Goal: Navigation & Orientation: Find specific page/section

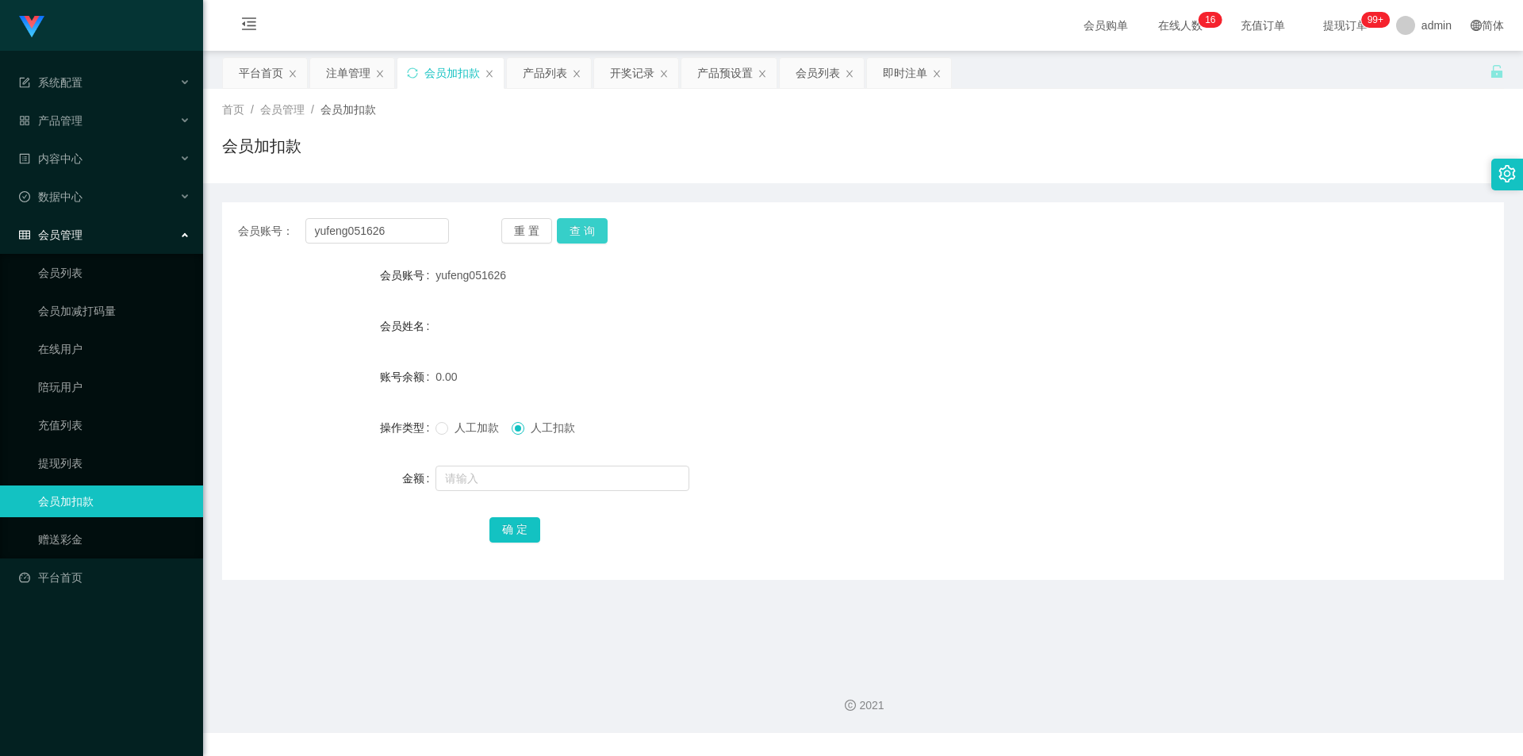
click at [574, 233] on button "查 询" at bounding box center [582, 230] width 51 height 25
click at [574, 233] on button "查 询" at bounding box center [591, 230] width 68 height 25
click at [574, 233] on button "查 询" at bounding box center [582, 230] width 51 height 25
click at [100, 71] on div "系统配置" at bounding box center [101, 83] width 203 height 32
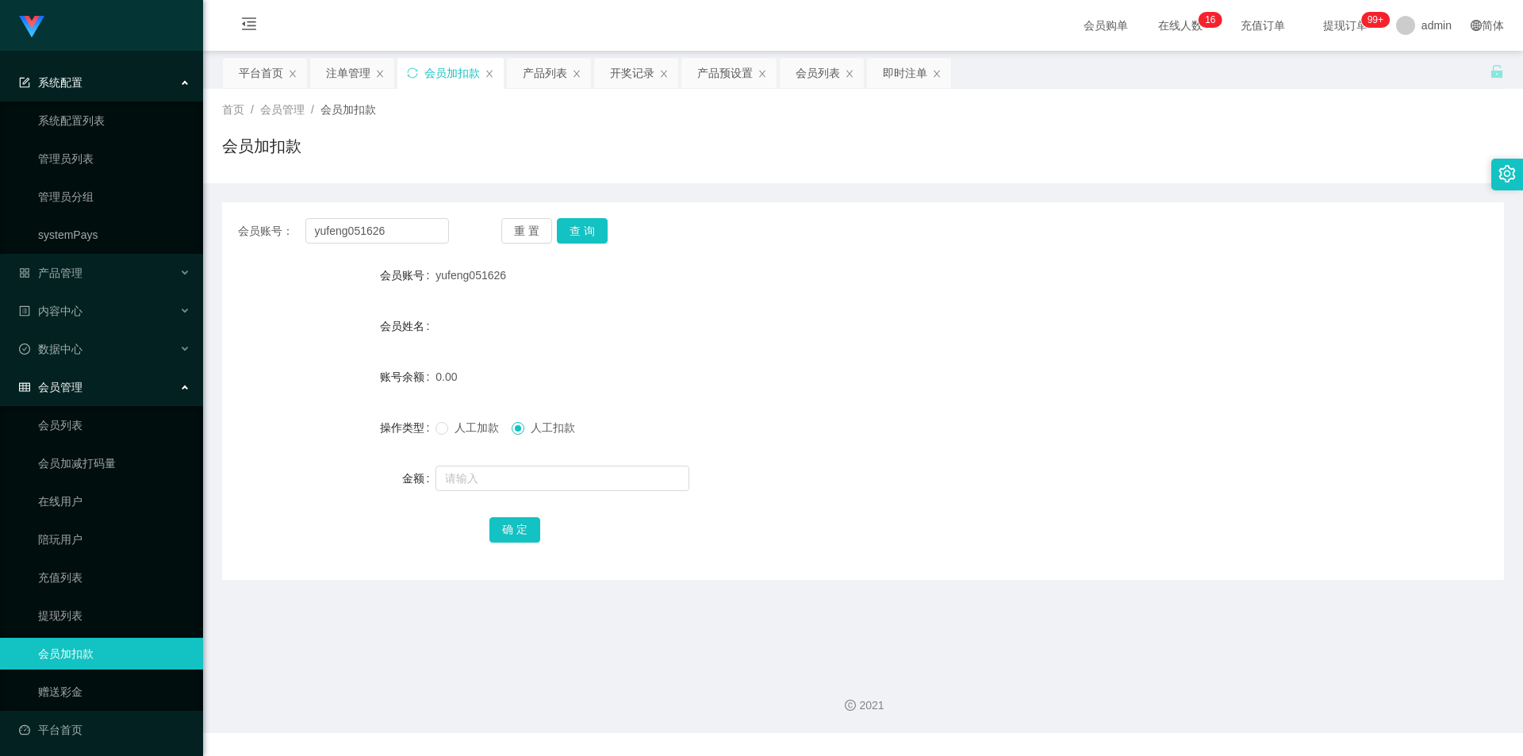
click at [424, 207] on div "会员账号： yufeng051626 重 置 查 询 会员账号 yufeng051626 会员姓名 账号余额 0.00 操作类型 人工加款 人工扣款 金额 确…" at bounding box center [863, 391] width 1282 height 378
click at [121, 274] on div "产品管理" at bounding box center [101, 273] width 203 height 32
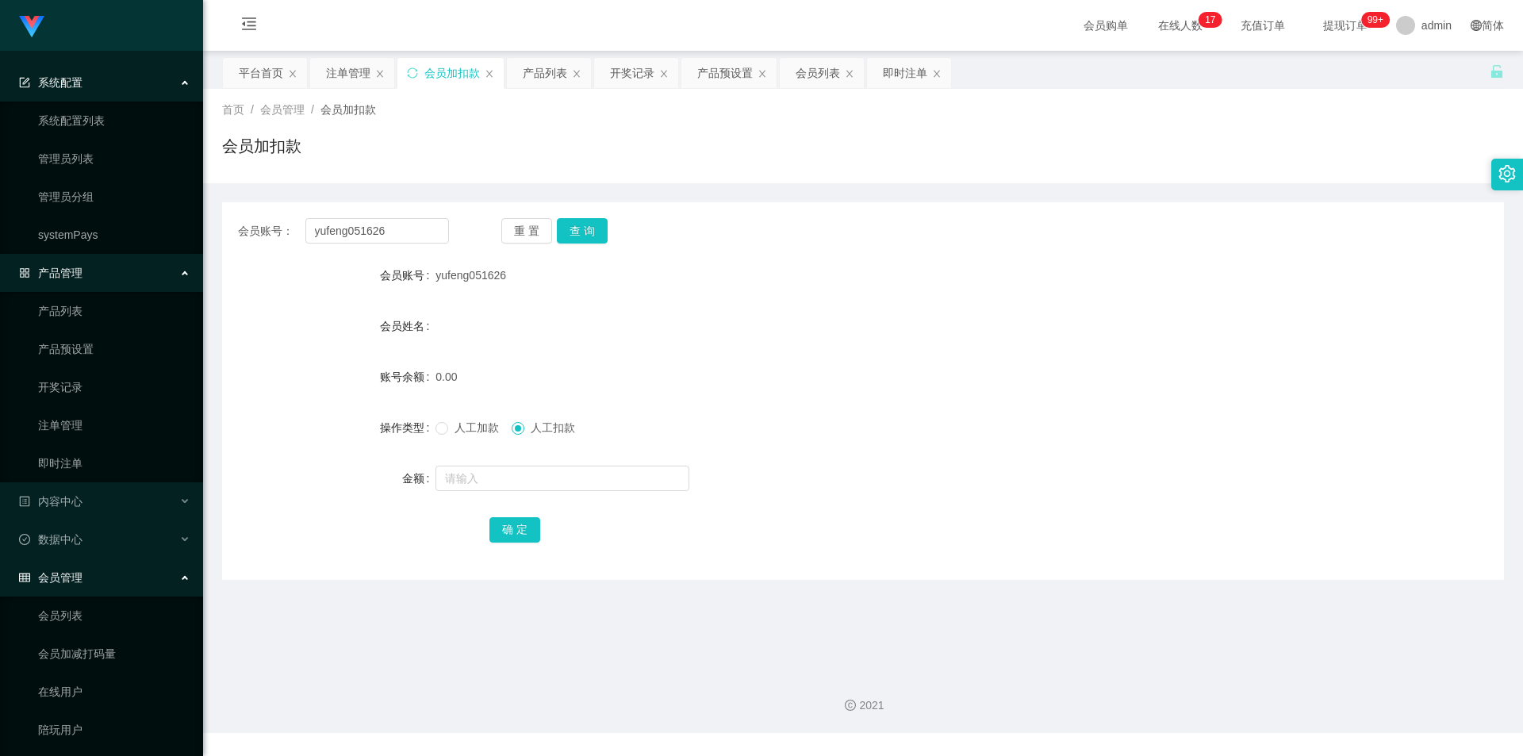
click at [151, 77] on div "系统配置" at bounding box center [101, 83] width 203 height 32
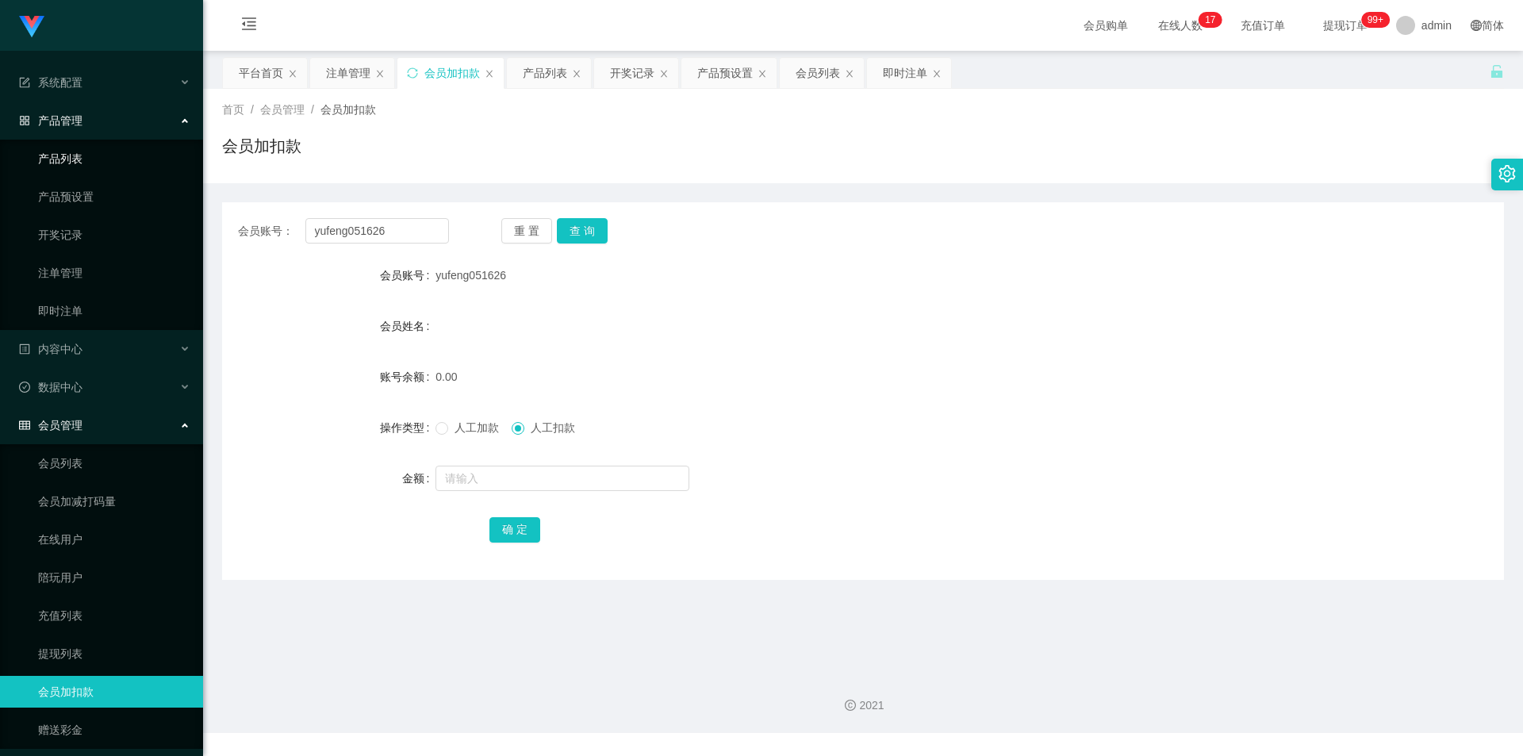
click at [69, 157] on link "产品列表" at bounding box center [114, 159] width 152 height 32
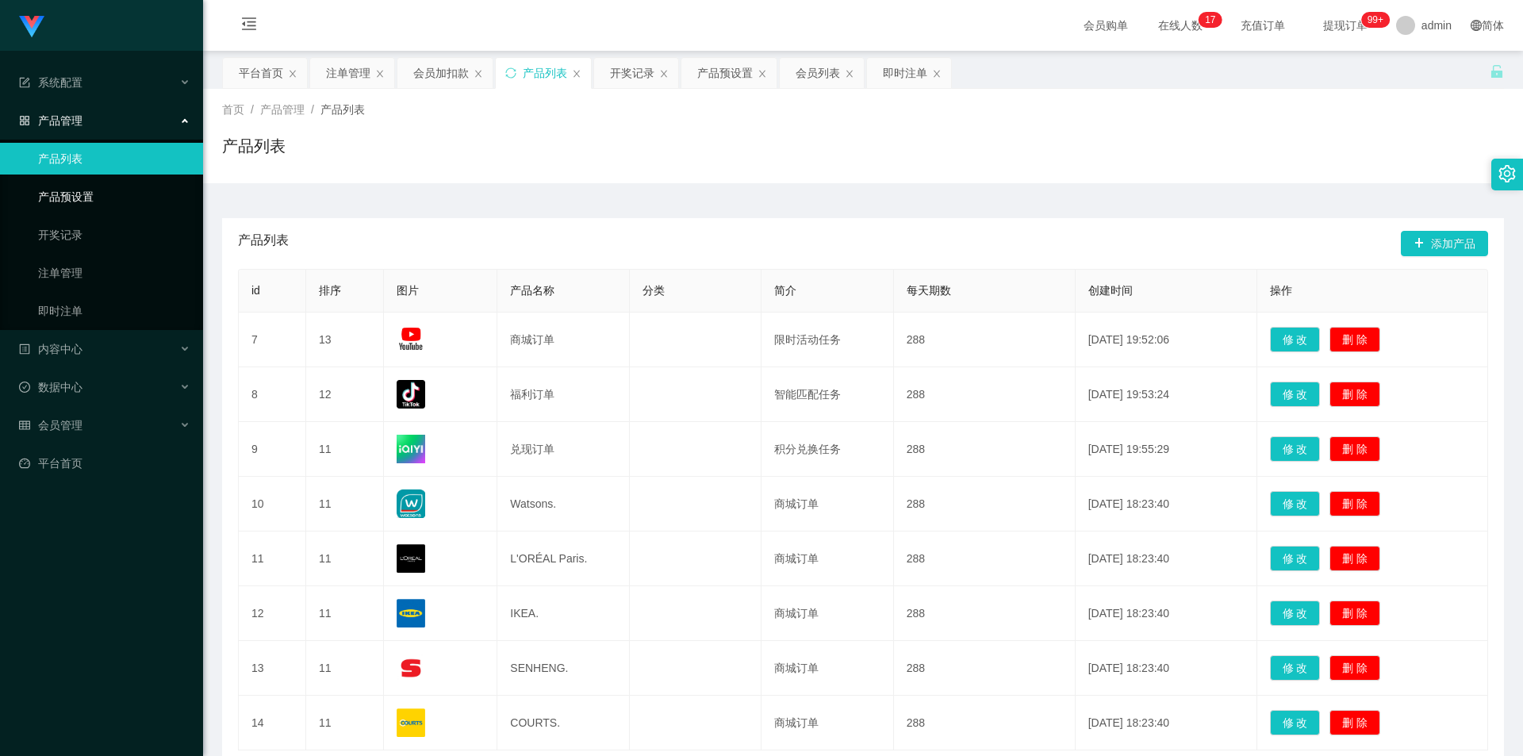
click at [68, 198] on link "产品预设置" at bounding box center [114, 197] width 152 height 32
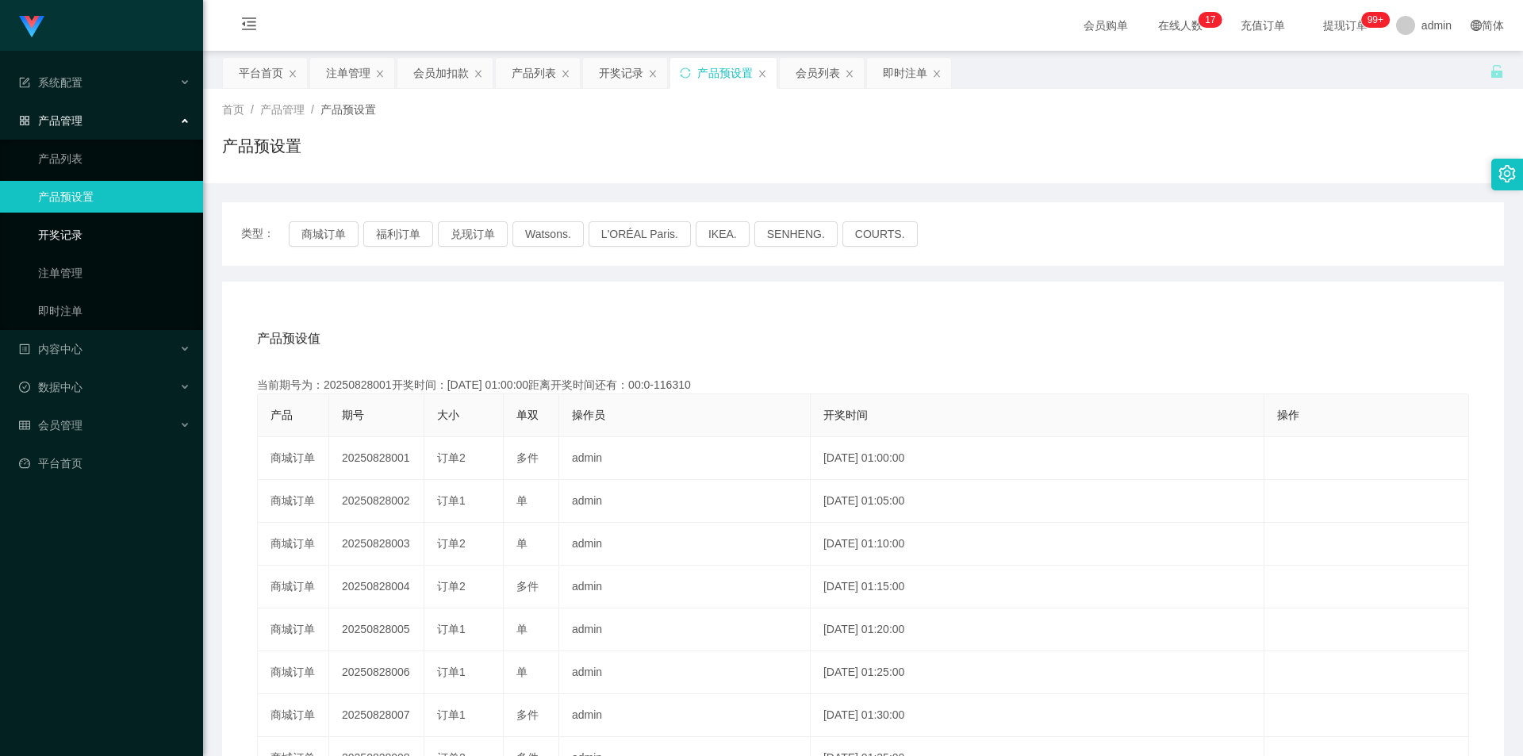
click at [82, 231] on link "开奖记录" at bounding box center [114, 235] width 152 height 32
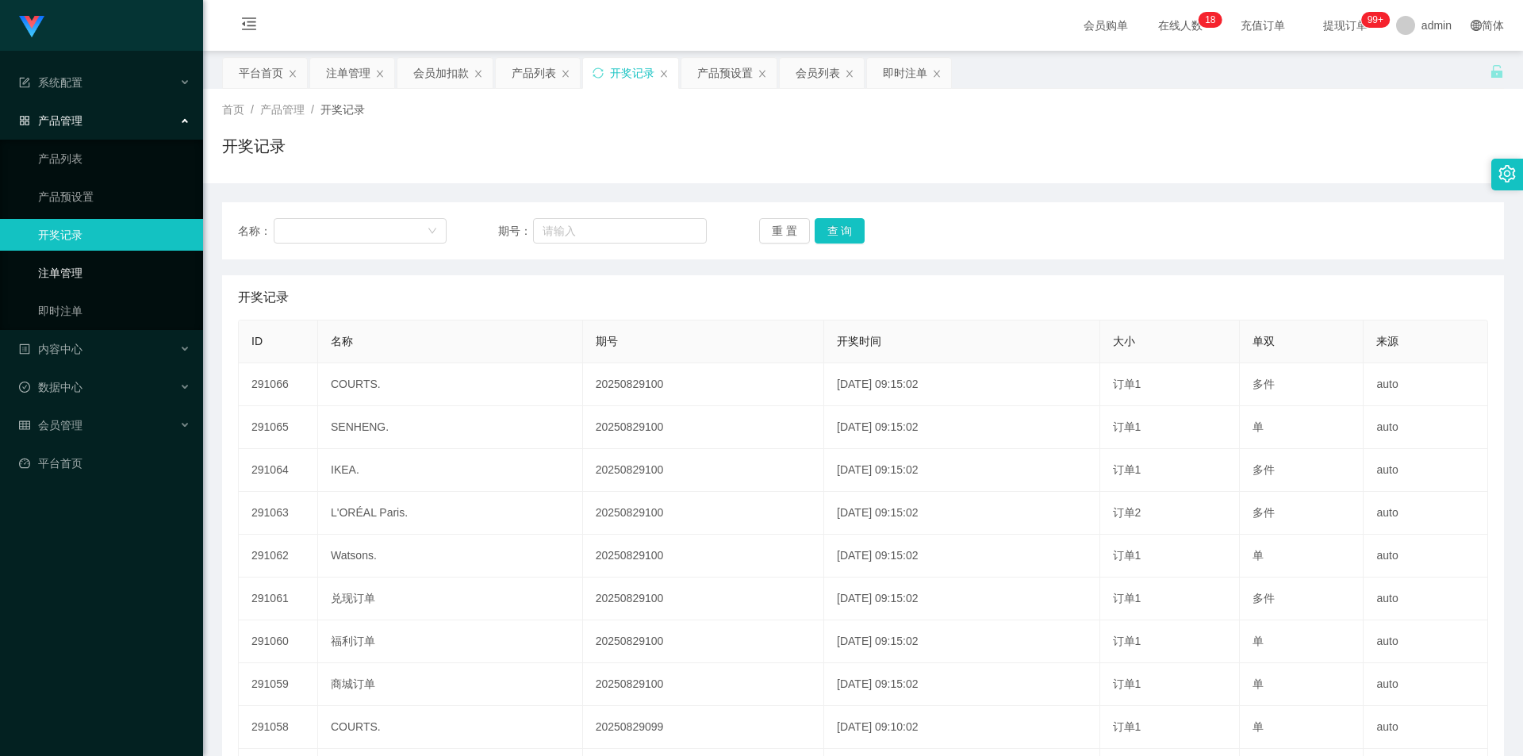
click at [63, 265] on link "注单管理" at bounding box center [114, 273] width 152 height 32
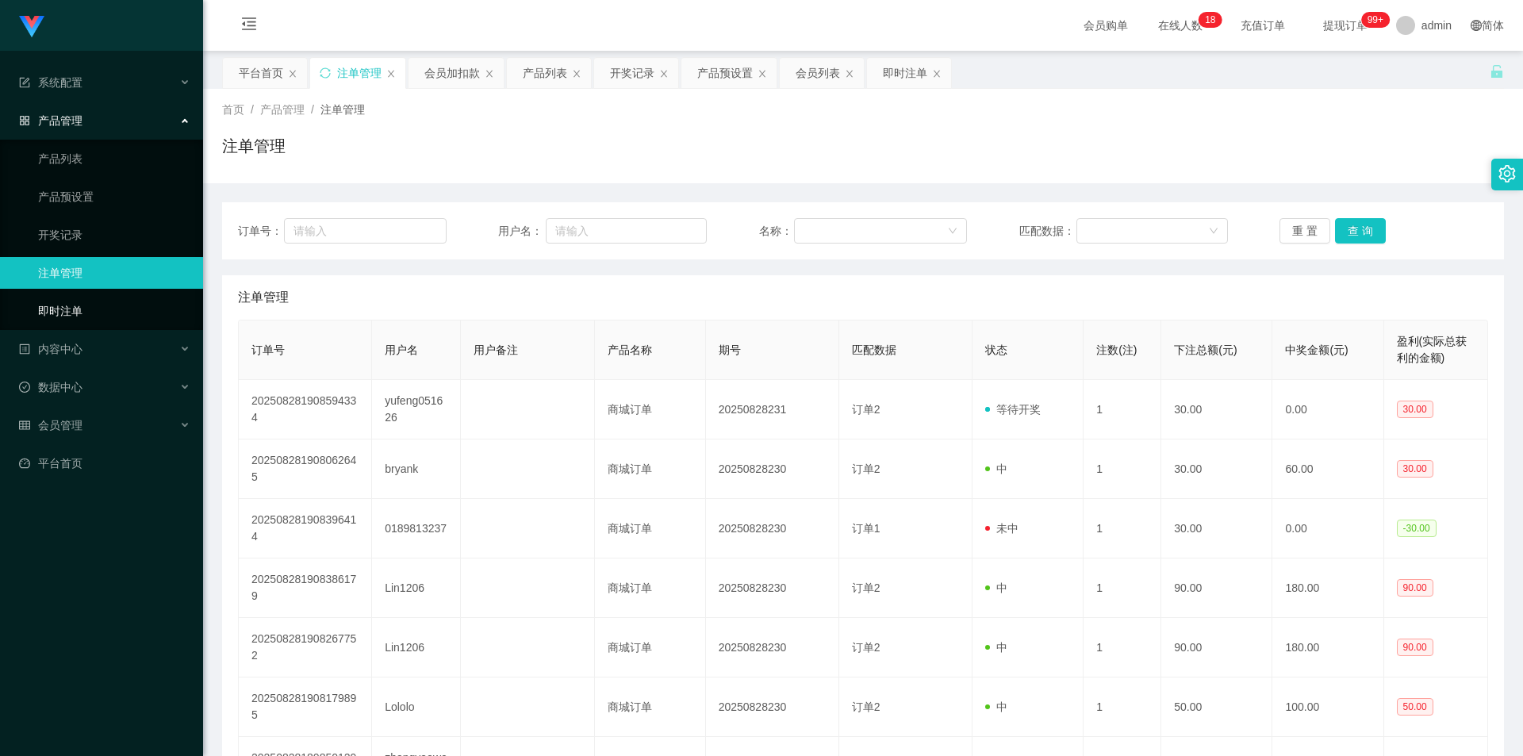
click at [98, 307] on link "即时注单" at bounding box center [114, 311] width 152 height 32
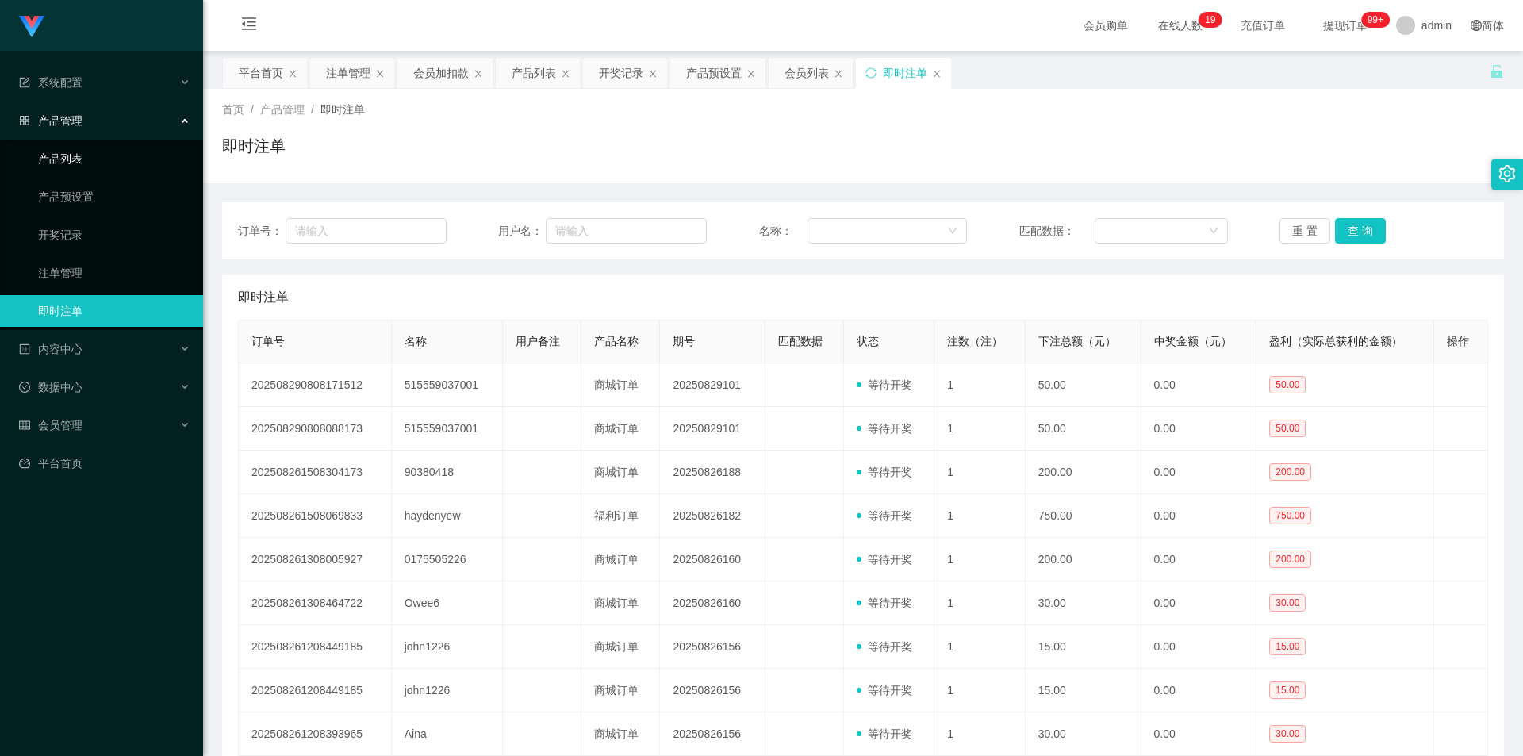
click at [76, 167] on link "产品列表" at bounding box center [114, 159] width 152 height 32
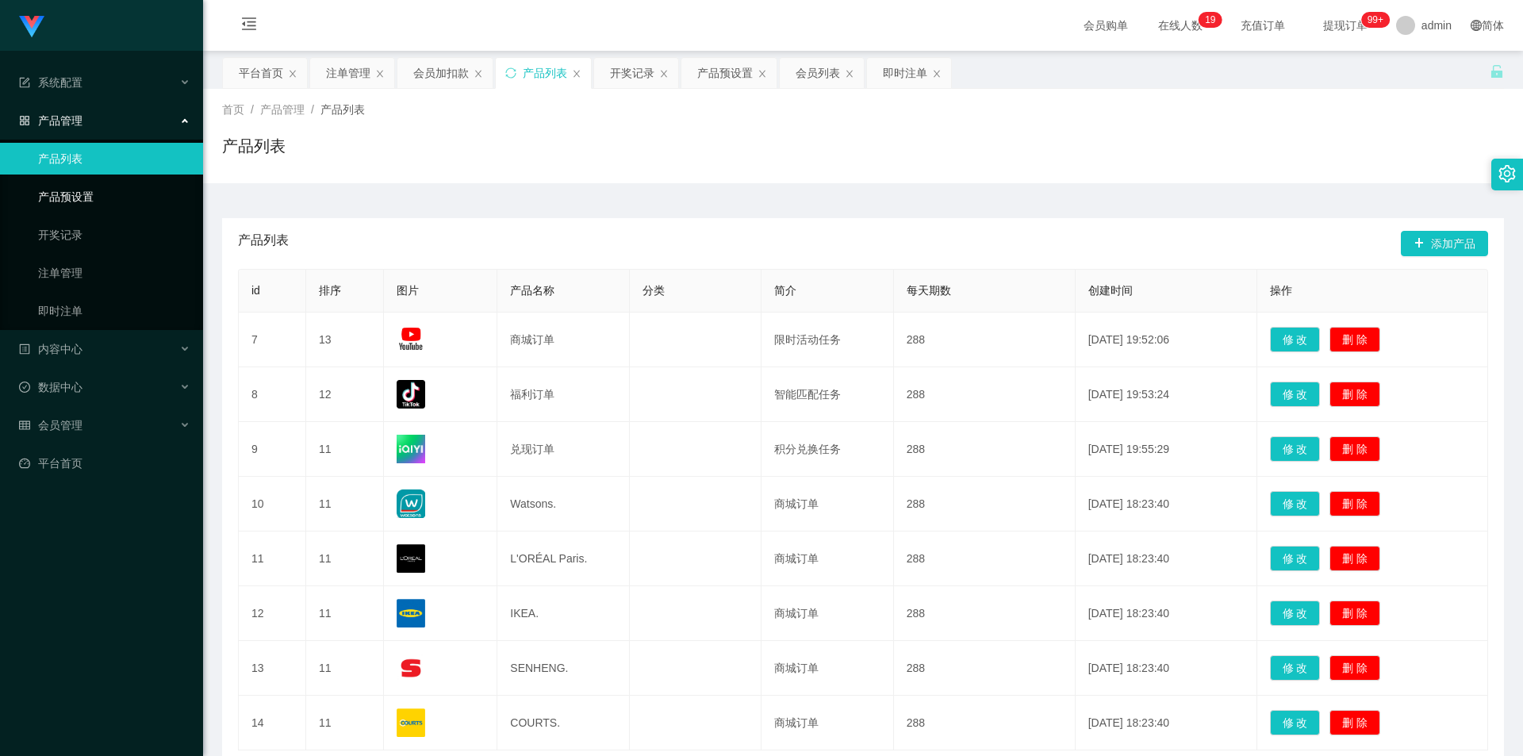
click at [122, 192] on link "产品预设置" at bounding box center [114, 197] width 152 height 32
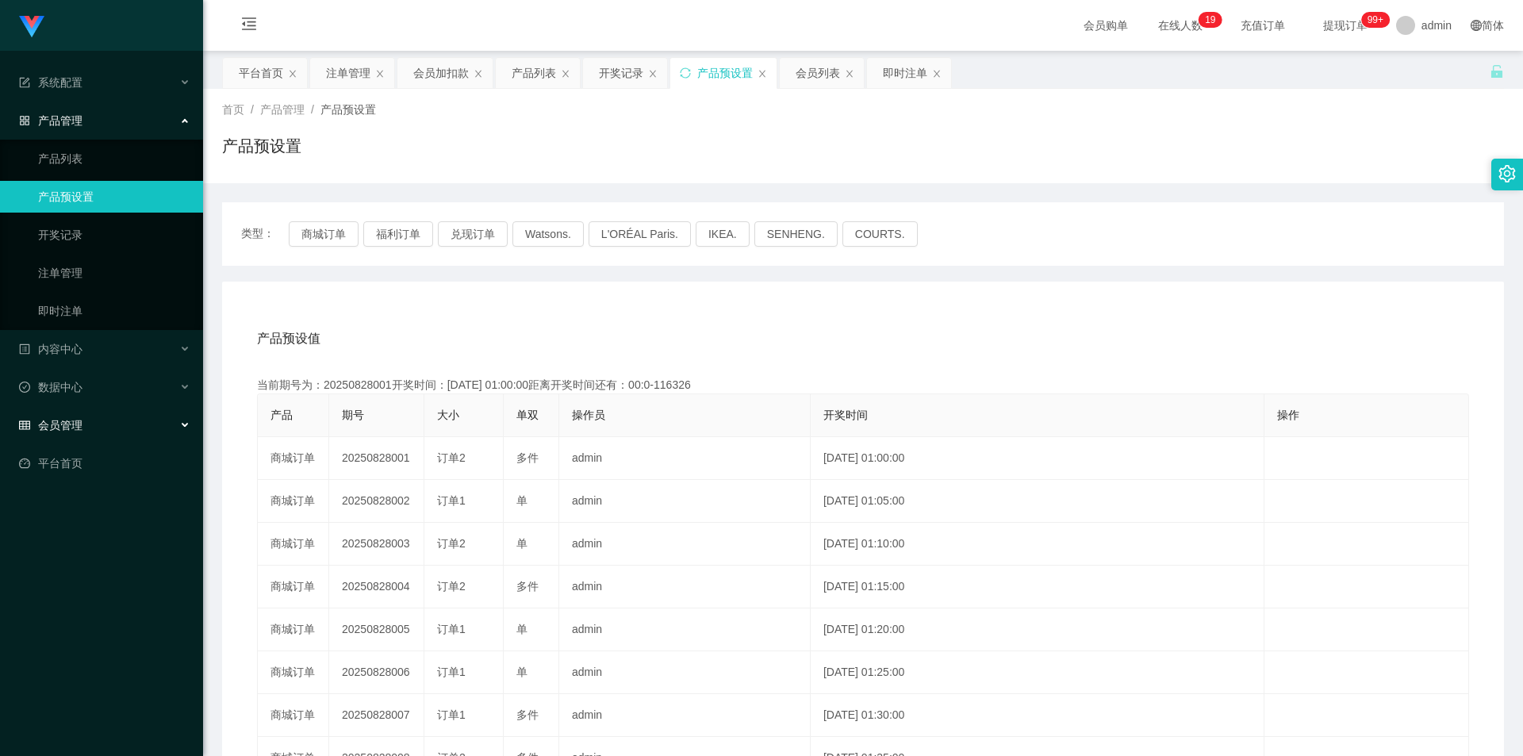
click at [124, 424] on div "会员管理" at bounding box center [101, 425] width 203 height 32
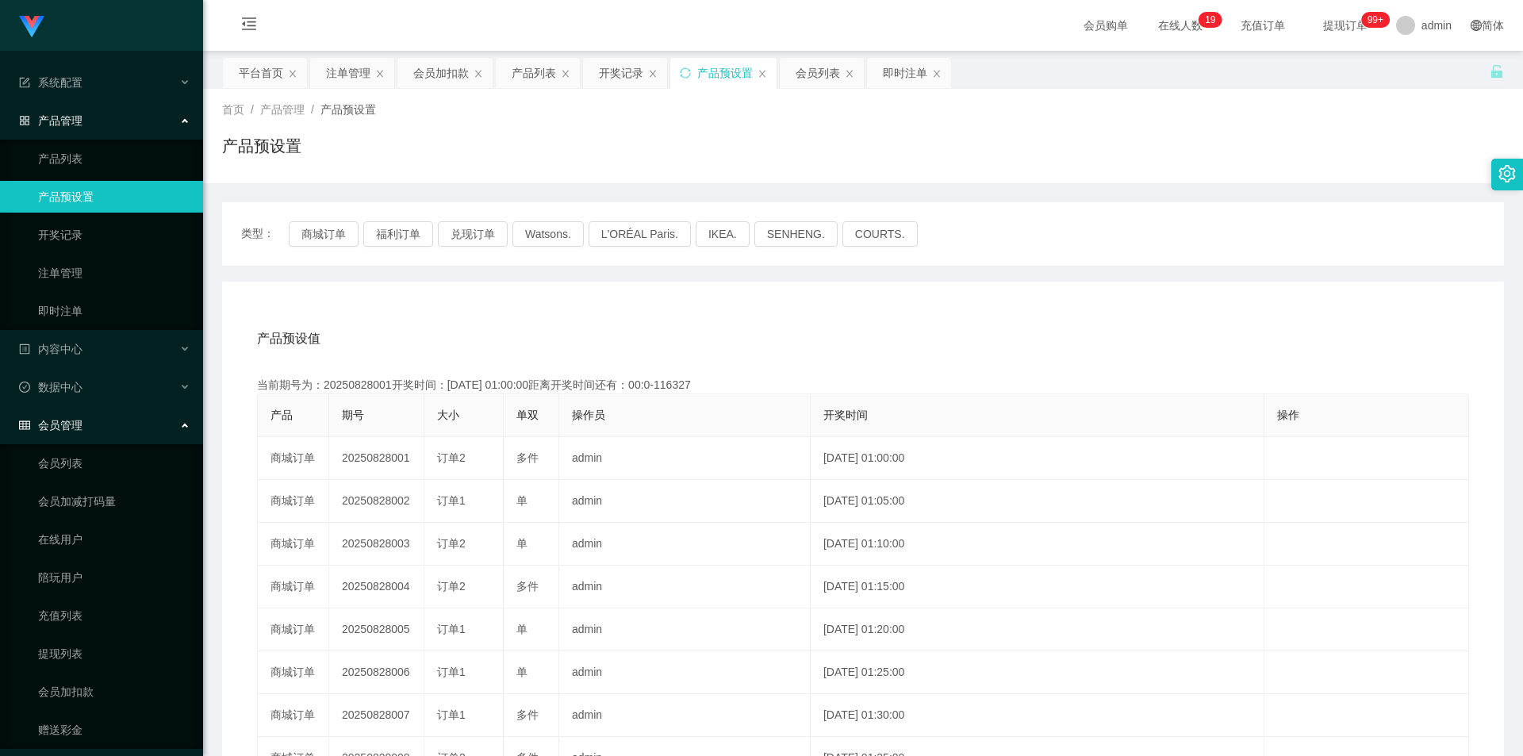
click at [132, 423] on div "会员管理" at bounding box center [101, 425] width 203 height 32
